Goal: Information Seeking & Learning: Learn about a topic

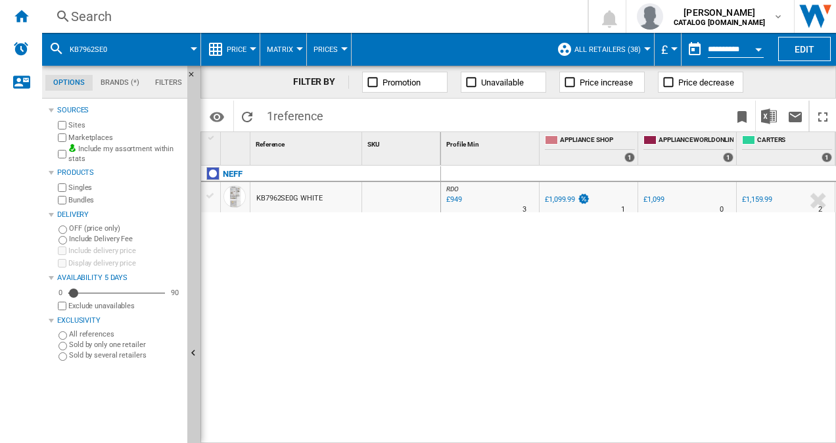
drag, startPoint x: 0, startPoint y: 0, endPoint x: 301, endPoint y: 195, distance: 358.0
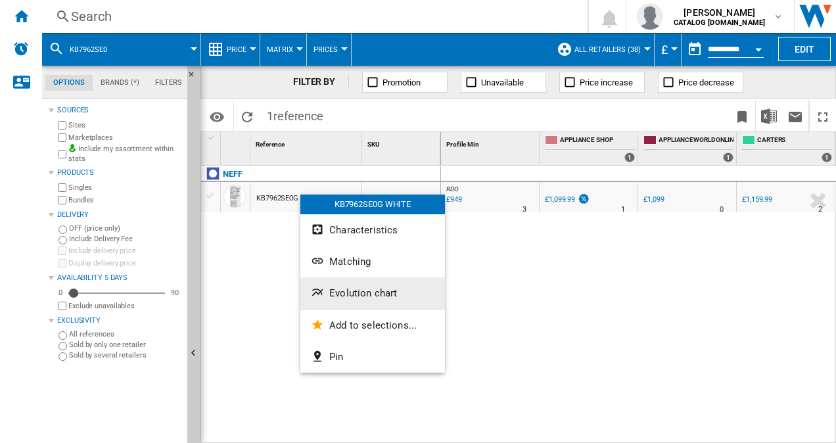
click at [349, 288] on span "Evolution chart" at bounding box center [363, 293] width 68 height 12
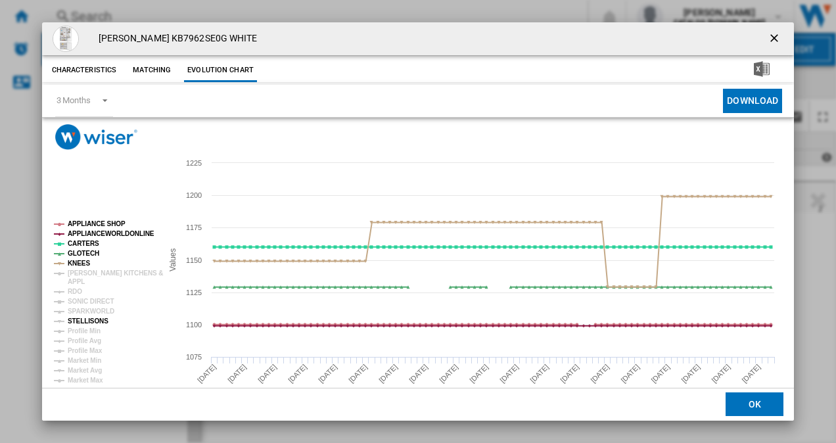
click at [79, 318] on tspan "STELLISONS" at bounding box center [88, 321] width 41 height 7
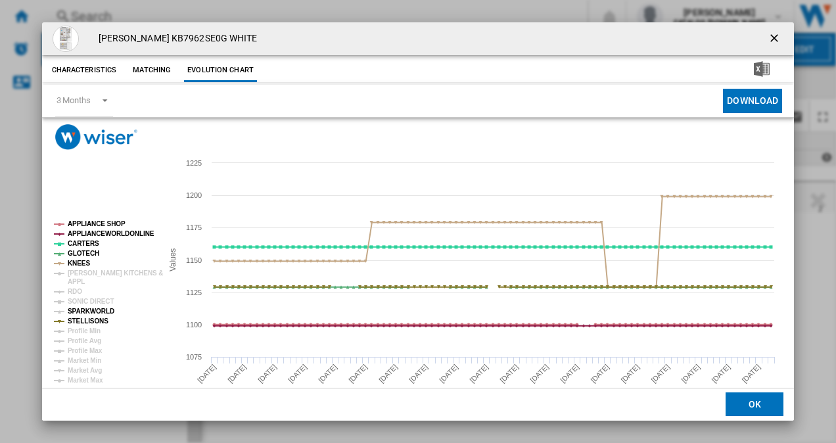
click at [75, 309] on tspan "SPARKWORLD" at bounding box center [91, 311] width 47 height 7
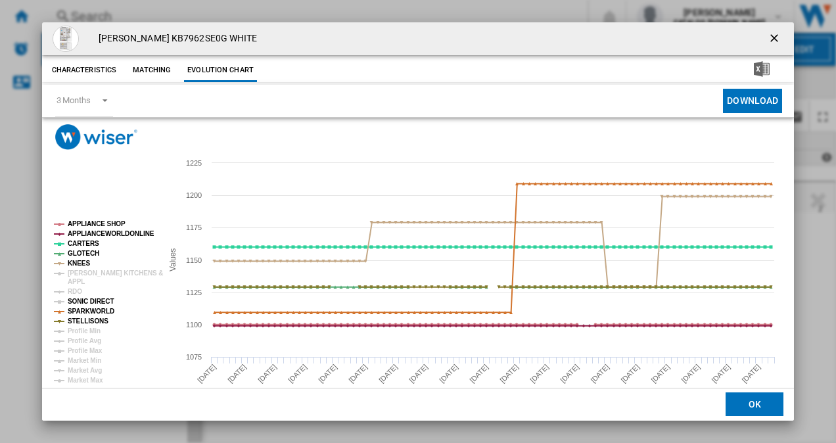
click at [70, 298] on tspan "SONIC DIRECT" at bounding box center [91, 301] width 46 height 7
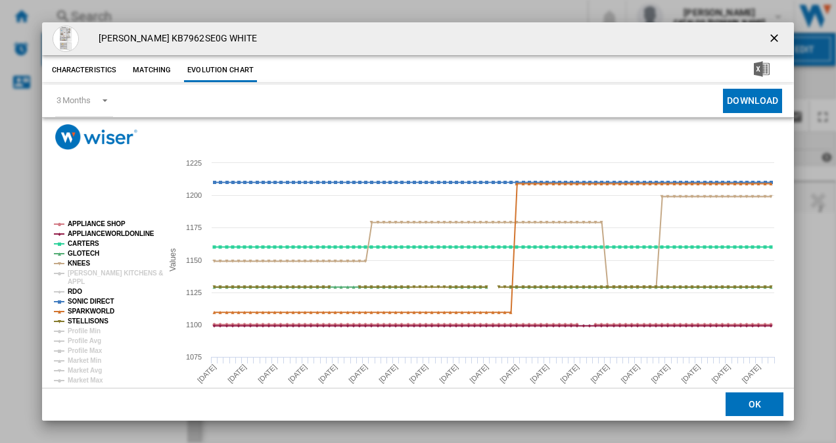
click at [70, 295] on tspan "RDO" at bounding box center [75, 291] width 14 height 7
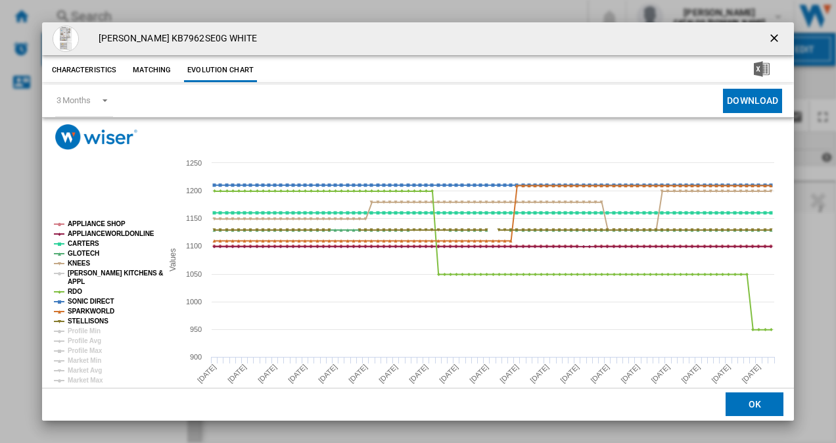
click at [74, 279] on tspan "APPL" at bounding box center [76, 281] width 17 height 7
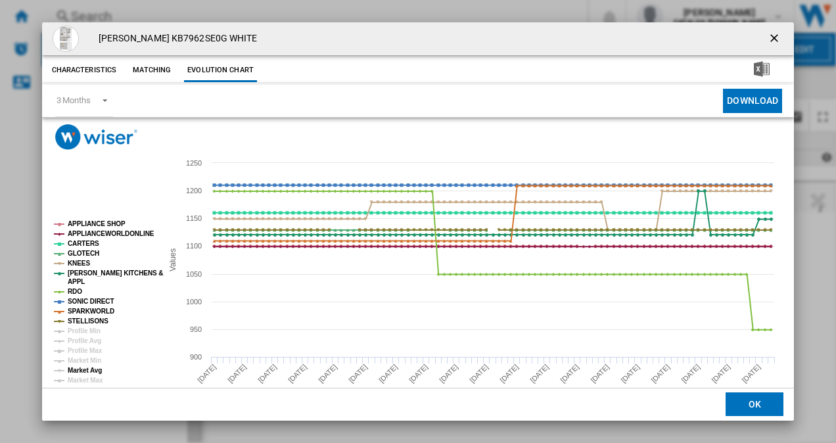
click at [89, 371] on tspan "Market Avg" at bounding box center [85, 370] width 34 height 7
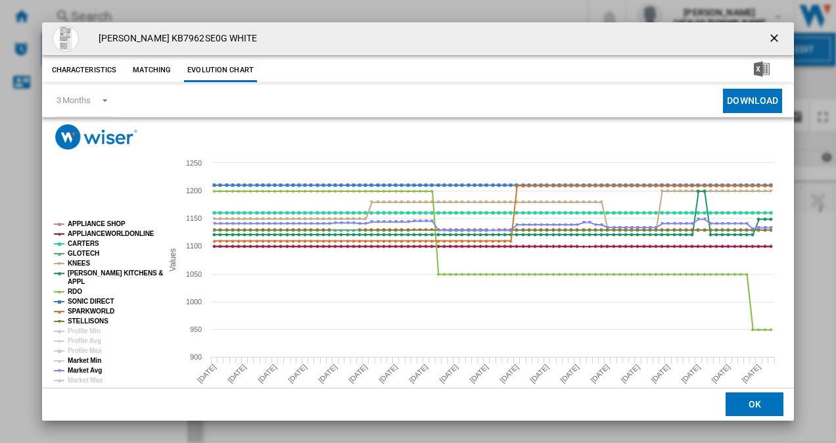
click at [91, 358] on tspan "Market Min" at bounding box center [85, 360] width 34 height 7
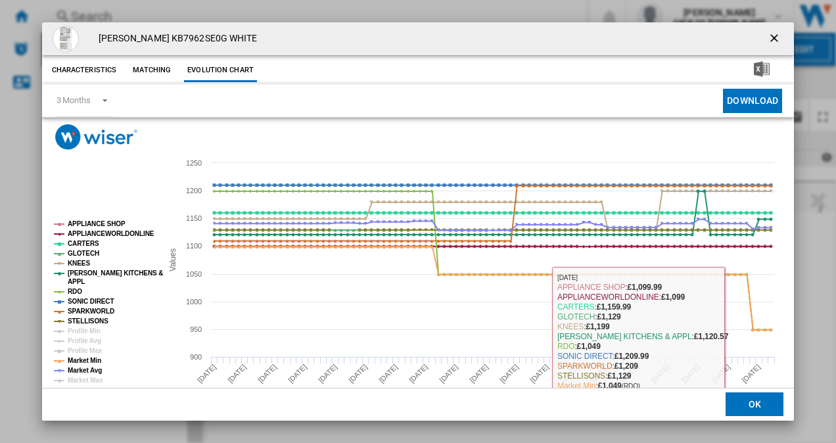
click at [736, 406] on button "OK" at bounding box center [755, 405] width 58 height 24
